Goal: Task Accomplishment & Management: Manage account settings

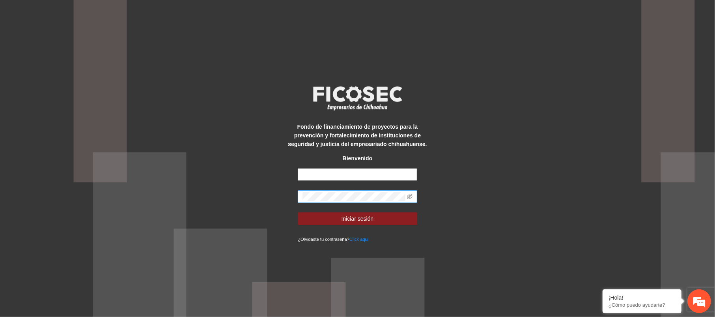
type input "**********"
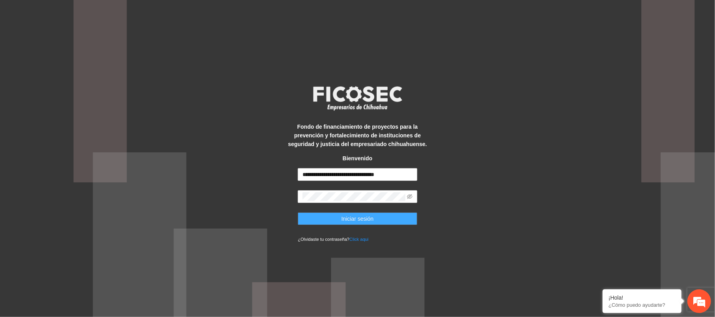
click at [317, 220] on button "Iniciar sesión" at bounding box center [357, 218] width 119 height 13
